Goal: Check status

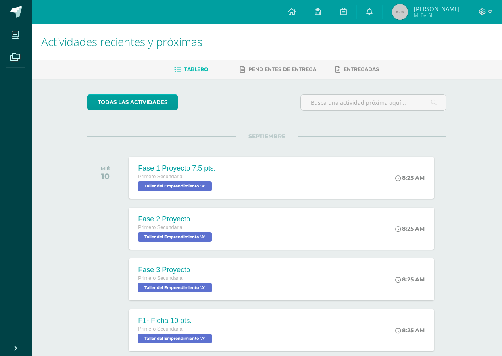
click at [424, 13] on span "Mi Perfil" at bounding box center [437, 15] width 46 height 7
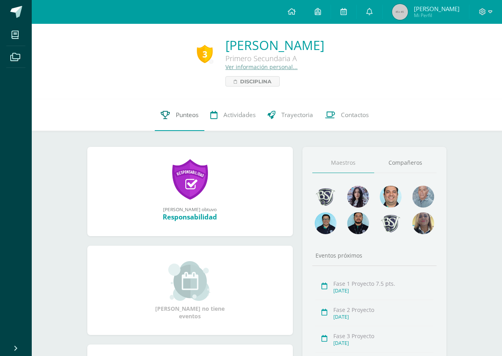
click at [187, 113] on span "Punteos" at bounding box center [187, 115] width 23 height 8
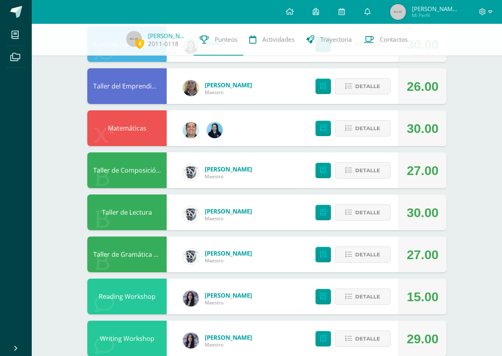
scroll to position [119, 0]
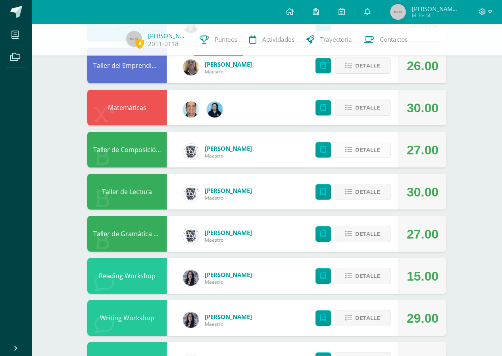
click at [351, 143] on button "Detalle" at bounding box center [363, 150] width 56 height 16
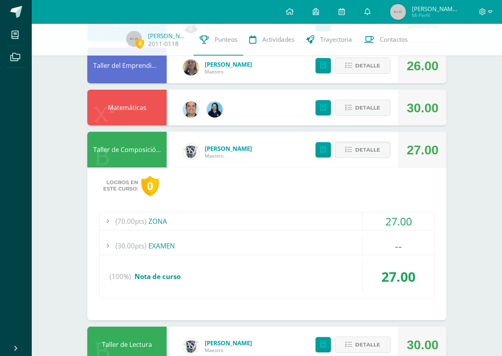
click at [246, 220] on div "(70.00pts) ZONA" at bounding box center [267, 221] width 334 height 18
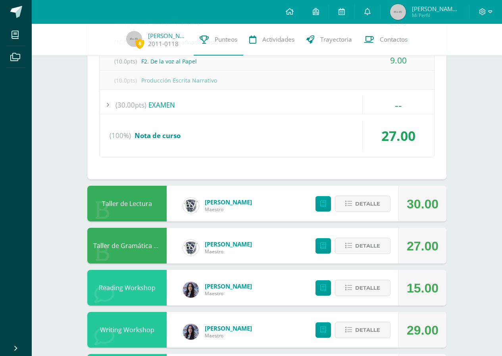
scroll to position [397, 0]
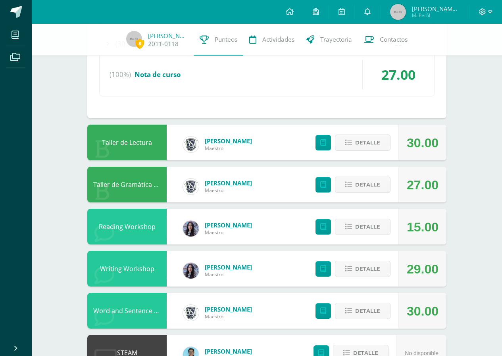
click at [395, 171] on div "Detalle" at bounding box center [350, 185] width 95 height 36
click at [377, 180] on span "Detalle" at bounding box center [367, 184] width 25 height 15
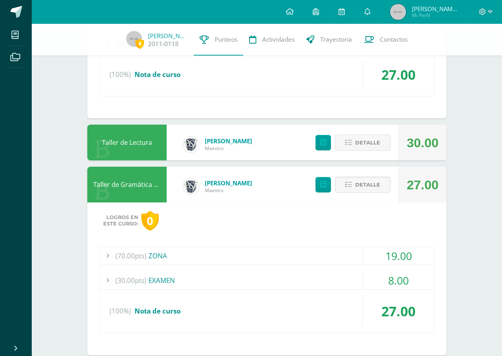
click at [156, 251] on div "(70.00pts) ZONA" at bounding box center [267, 256] width 334 height 18
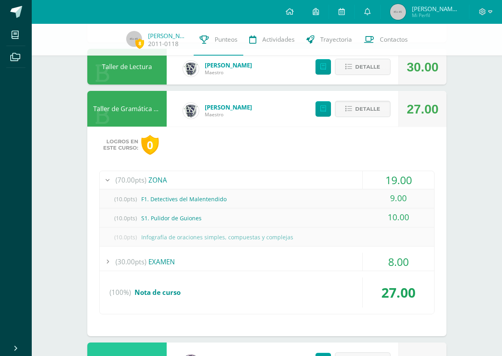
scroll to position [396, 0]
click at [355, 106] on span "Detalle" at bounding box center [367, 109] width 25 height 15
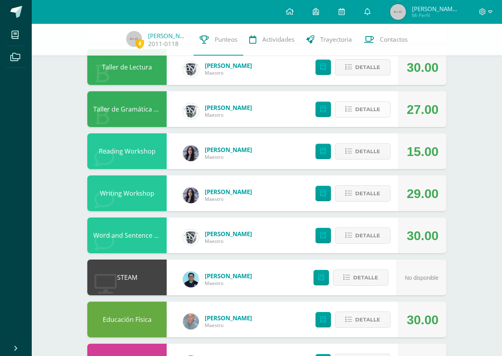
click at [376, 104] on span "Detalle" at bounding box center [367, 109] width 25 height 15
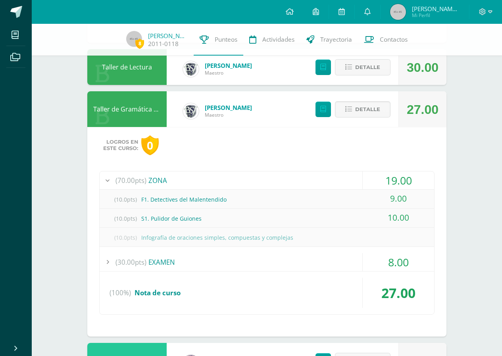
click at [137, 261] on span "(30.00pts)" at bounding box center [130, 262] width 31 height 18
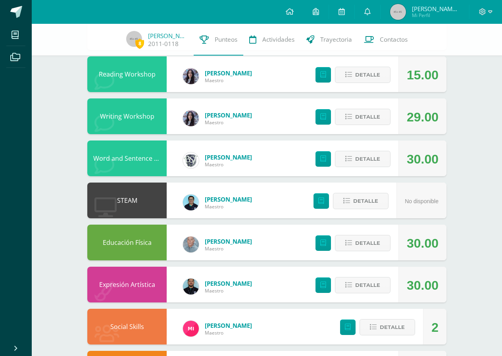
scroll to position [572, 0]
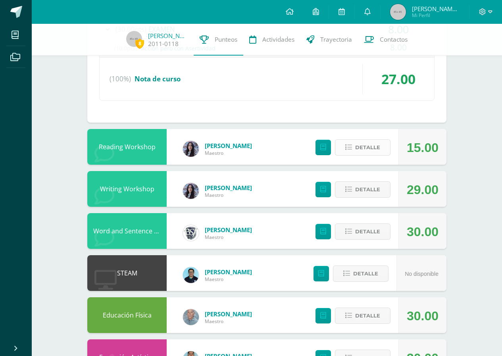
click at [345, 144] on button "Detalle" at bounding box center [363, 147] width 56 height 16
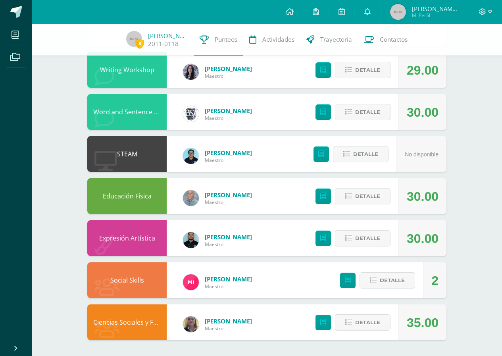
scroll to position [0, 0]
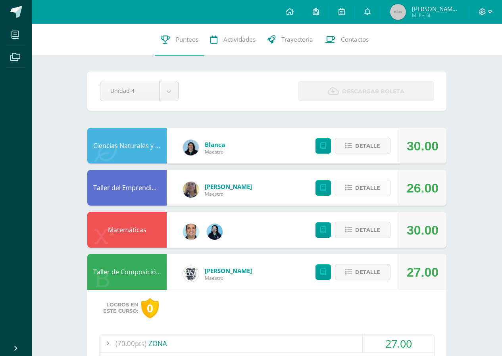
click at [380, 185] on span "Detalle" at bounding box center [367, 187] width 25 height 15
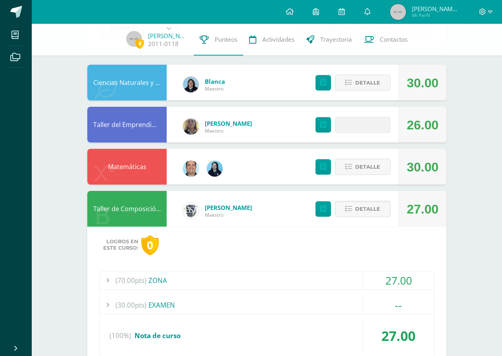
scroll to position [79, 0]
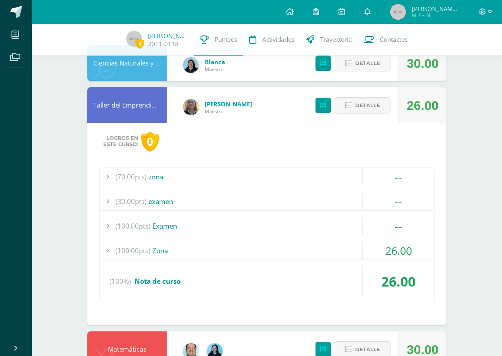
click at [356, 246] on div "(100.00pts) Zona" at bounding box center [267, 251] width 334 height 18
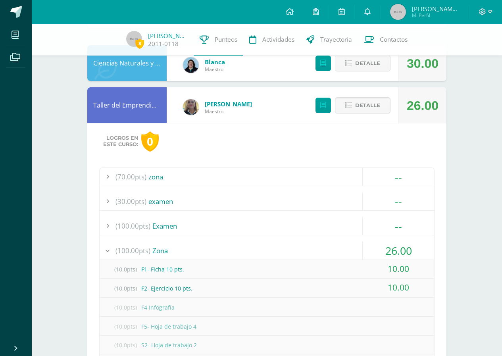
click at [356, 246] on div "(100.00pts) Zona" at bounding box center [267, 251] width 334 height 18
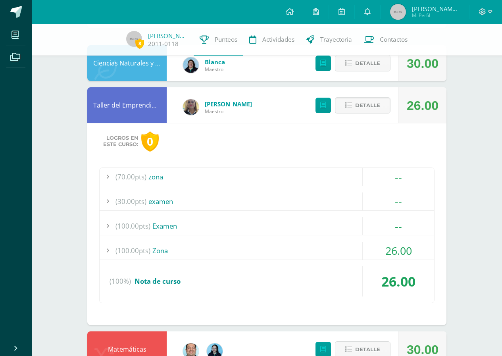
click at [230, 194] on div "(30.00pts) examen" at bounding box center [267, 201] width 334 height 18
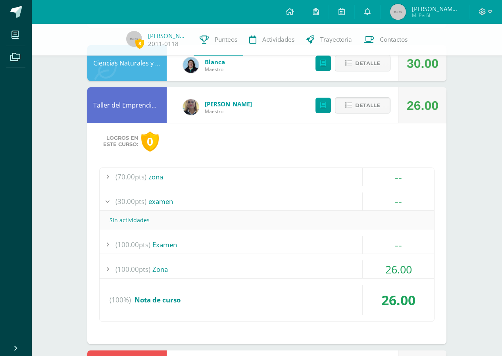
click at [230, 194] on div "(30.00pts) examen" at bounding box center [267, 201] width 334 height 18
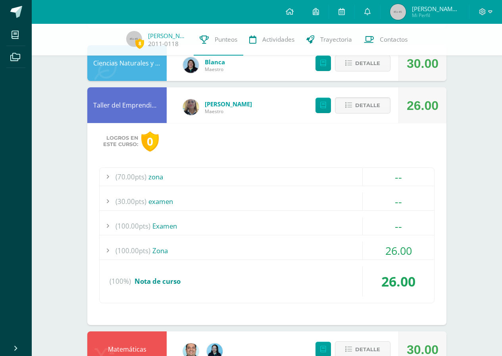
click at [223, 174] on div "(70.00pts) zona" at bounding box center [267, 177] width 334 height 18
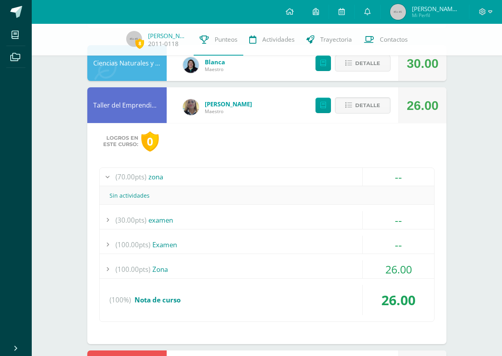
click at [223, 174] on div "(70.00pts) zona" at bounding box center [267, 177] width 334 height 18
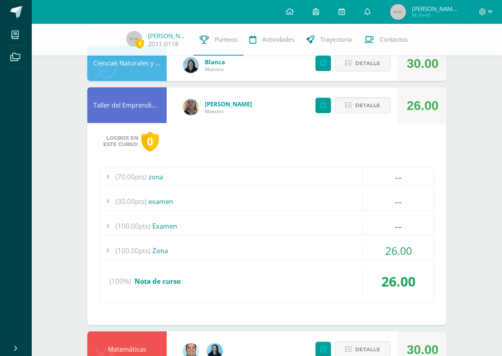
click at [206, 245] on div "(100.00pts) Zona" at bounding box center [267, 251] width 334 height 18
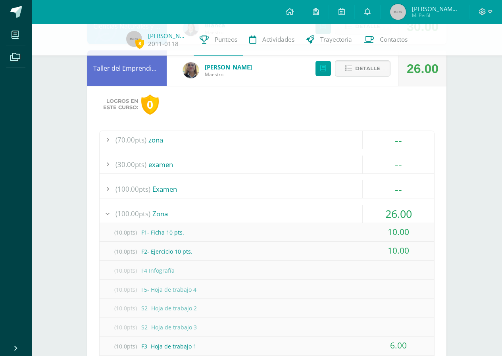
scroll to position [159, 0]
